Goal: Task Accomplishment & Management: Manage account settings

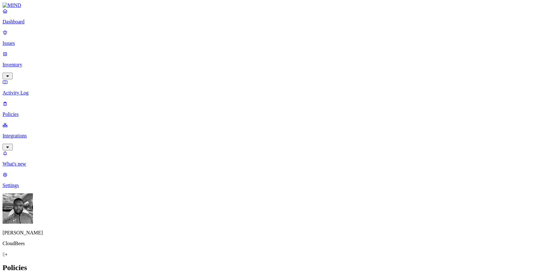
click at [15, 133] on p "Integrations" at bounding box center [273, 136] width 541 height 6
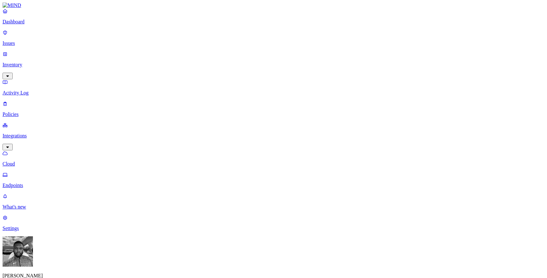
click at [28, 183] on p "Endpoints" at bounding box center [273, 186] width 541 height 6
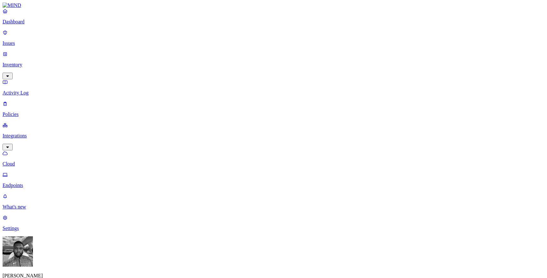
click at [19, 112] on p "Policies" at bounding box center [273, 115] width 541 height 6
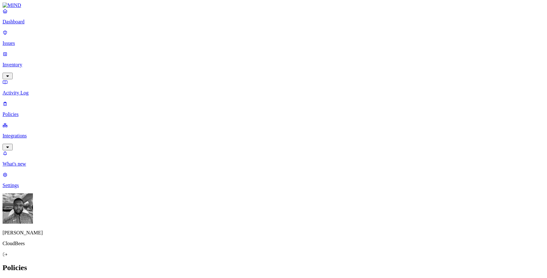
click at [148, 60] on span "Endpoint" at bounding box center [149, 62] width 19 height 5
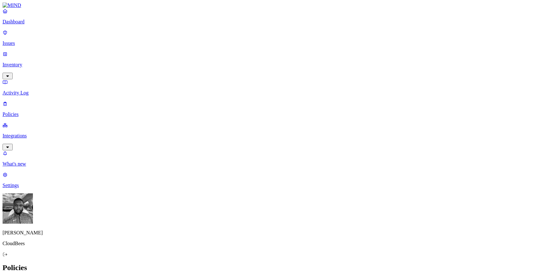
scroll to position [22, 0]
click at [47, 122] on link "Integrations" at bounding box center [273, 135] width 541 height 27
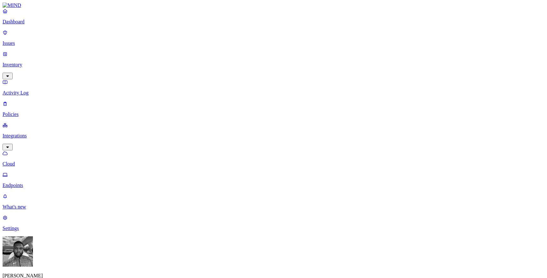
click at [46, 183] on p "Endpoints" at bounding box center [273, 186] width 541 height 6
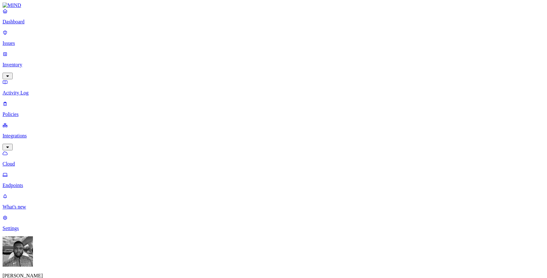
click at [28, 161] on p "Cloud" at bounding box center [273, 164] width 541 height 6
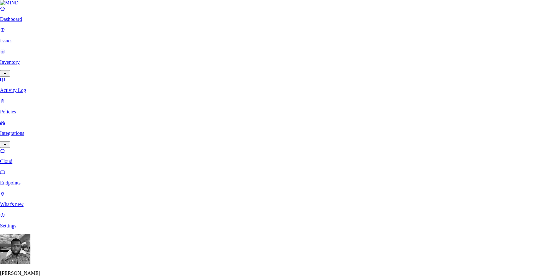
scroll to position [209, 0]
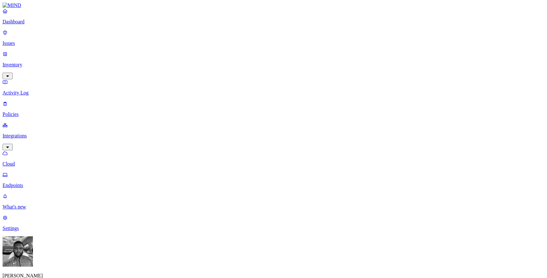
click at [17, 113] on nav "Dashboard Issues Inventory Activity Log Policies Integrations Cloud Endpoints W…" at bounding box center [273, 119] width 541 height 223
click at [8, 173] on icon at bounding box center [5, 174] width 5 height 3
click at [26, 112] on p "Policies" at bounding box center [273, 115] width 541 height 6
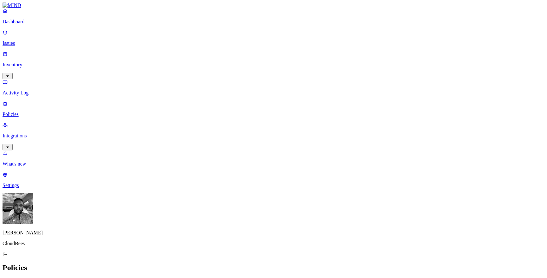
click at [141, 55] on icon at bounding box center [142, 57] width 5 height 4
click at [18, 122] on link "Integrations" at bounding box center [273, 135] width 541 height 27
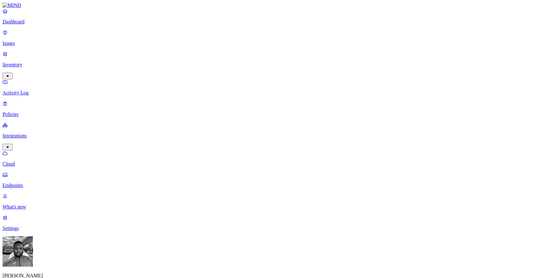
click at [18, 112] on p "Policies" at bounding box center [273, 115] width 541 height 6
